Goal: Task Accomplishment & Management: Manage account settings

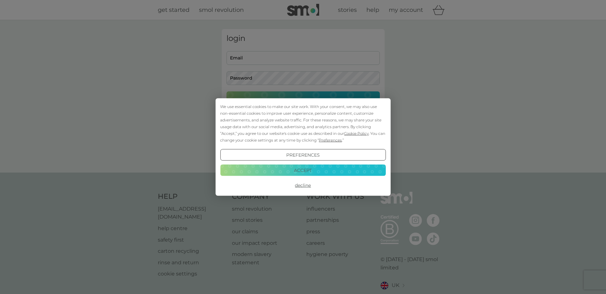
click at [348, 170] on button "Accept" at bounding box center [303, 170] width 166 height 12
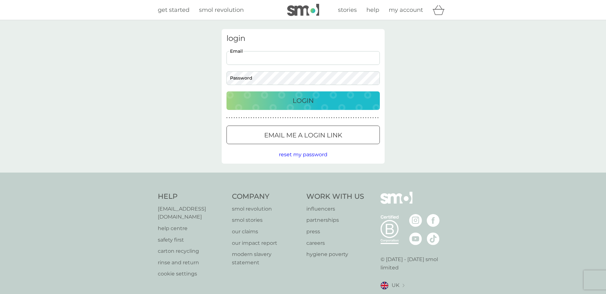
click at [273, 61] on input "Email" at bounding box center [303, 58] width 153 height 14
type input "[PERSON_NAME][EMAIL_ADDRESS][PERSON_NAME][DOMAIN_NAME]"
click at [268, 96] on div "Login" at bounding box center [303, 101] width 141 height 10
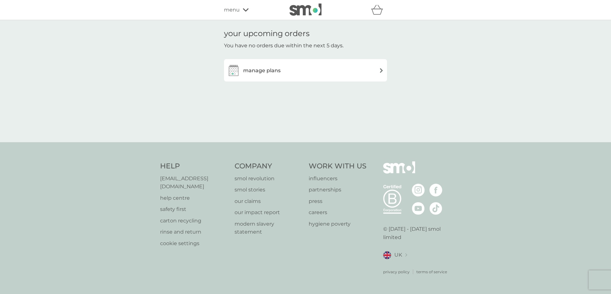
click at [315, 79] on div "manage plans" at bounding box center [305, 70] width 163 height 22
click at [380, 71] on img at bounding box center [381, 70] width 5 height 5
